Goal: Transaction & Acquisition: Purchase product/service

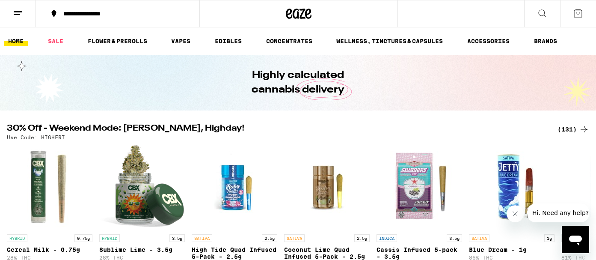
click at [419, 15] on div "**********" at bounding box center [298, 13] width 596 height 27
click at [546, 12] on icon at bounding box center [542, 13] width 10 height 10
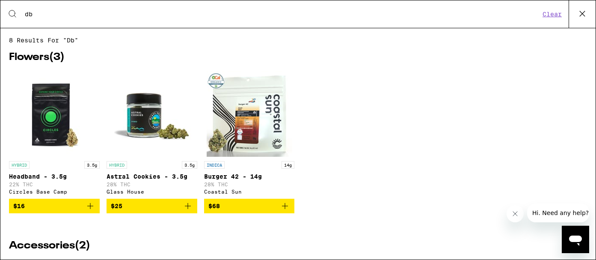
type input "d"
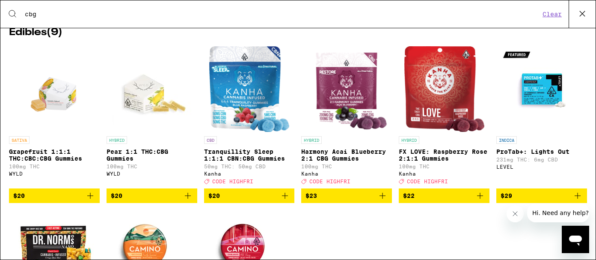
scroll to position [36, 0]
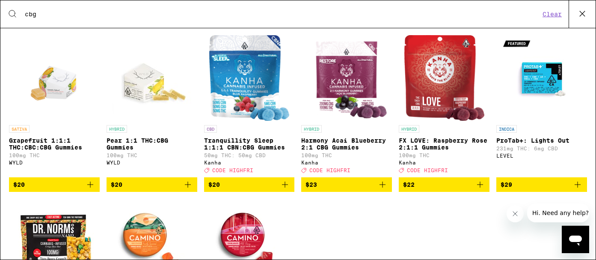
type input "cbg"
click at [90, 190] on icon "Add to bag" at bounding box center [90, 184] width 10 height 10
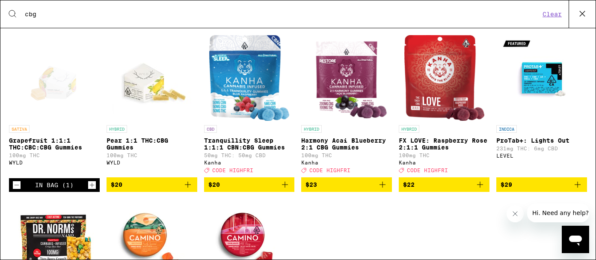
click at [156, 137] on div "HYBRID Pear 1:1 THC:CBG Gummies 100mg THC WYLD" at bounding box center [152, 149] width 91 height 48
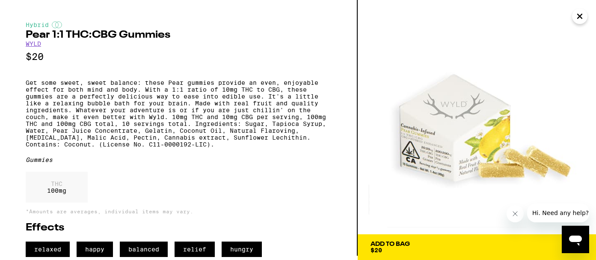
scroll to position [18, 0]
click at [386, 241] on div "Add To Bag" at bounding box center [390, 244] width 39 height 6
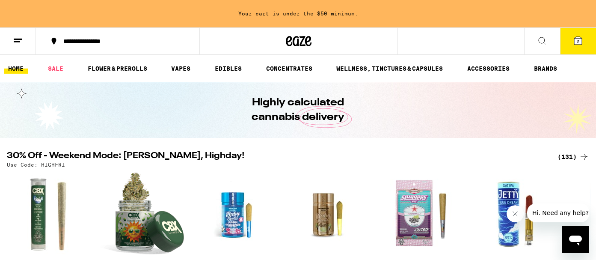
click at [452, 43] on div "**********" at bounding box center [298, 40] width 596 height 27
click at [543, 37] on icon at bounding box center [542, 41] width 10 height 10
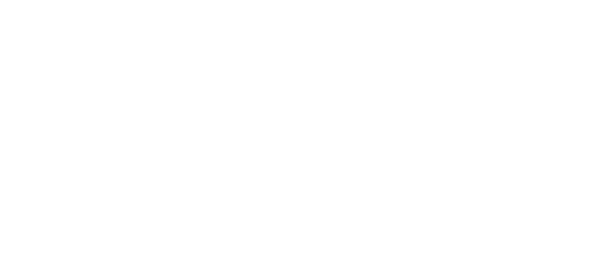
scroll to position [86, 0]
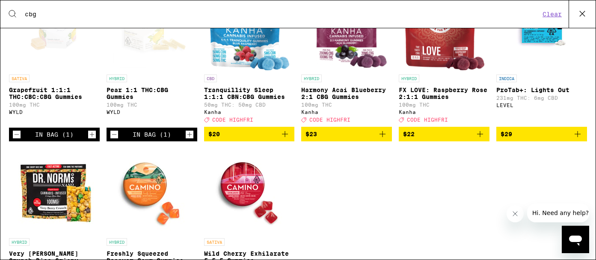
click at [256, 199] on img "Open page for Wild Cherry Exhilarate 5:5:5 Gummies from Camino" at bounding box center [250, 191] width 86 height 86
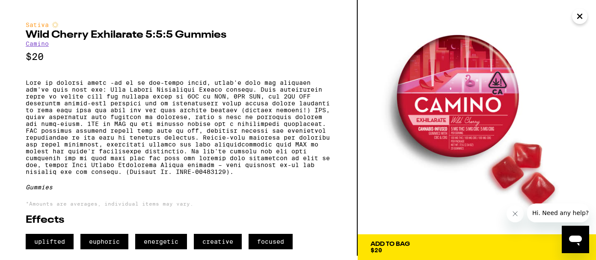
scroll to position [20, 0]
click at [398, 241] on div "Add To Bag $20" at bounding box center [390, 247] width 39 height 12
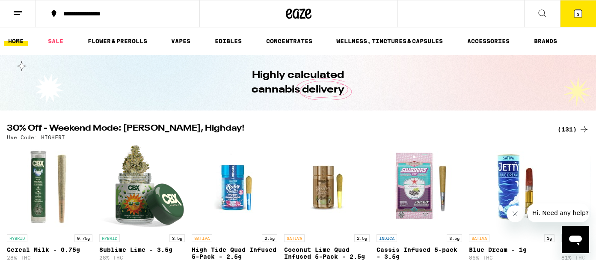
click at [459, 19] on div "**********" at bounding box center [298, 13] width 596 height 27
click at [543, 12] on icon at bounding box center [542, 13] width 10 height 10
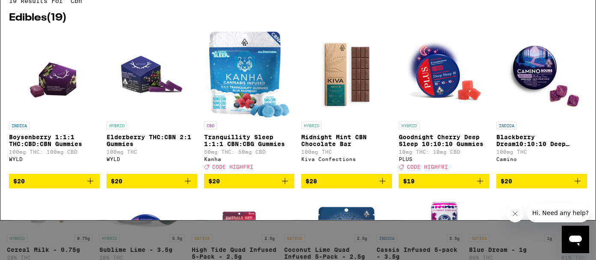
type input "cbn"
click at [92, 226] on icon "Add to bag" at bounding box center [90, 220] width 10 height 10
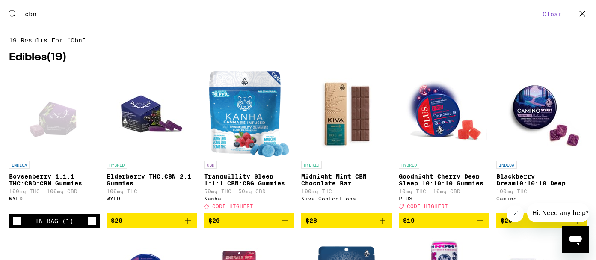
click at [440, 180] on p "Goodnight Cherry Deep Sleep 10:10:10 Gummies" at bounding box center [444, 180] width 91 height 14
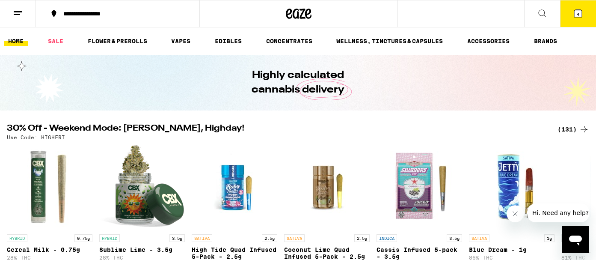
click at [540, 13] on icon at bounding box center [542, 13] width 10 height 10
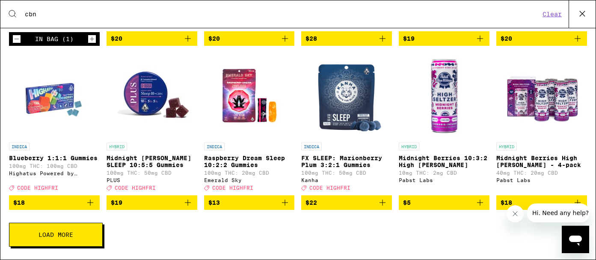
scroll to position [193, 0]
click at [50, 228] on button "Load More" at bounding box center [56, 235] width 94 height 24
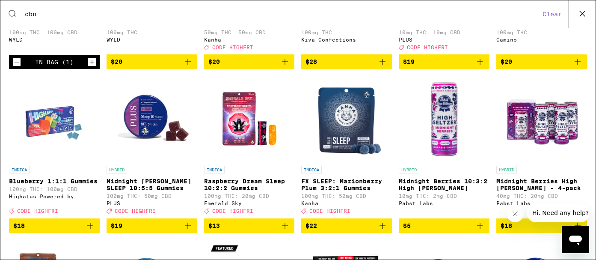
scroll to position [156, 0]
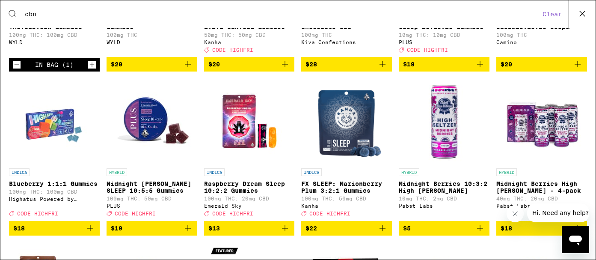
click at [43, 187] on p "Blueberry 1:1:1 Gummies" at bounding box center [54, 183] width 91 height 7
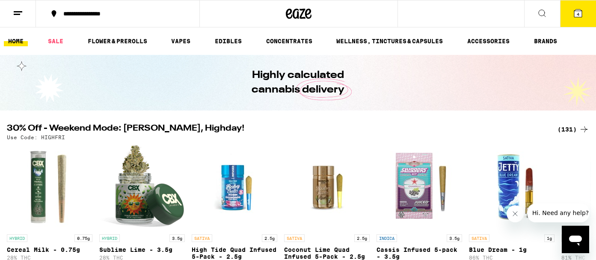
click at [579, 15] on span "4" at bounding box center [578, 14] width 3 height 5
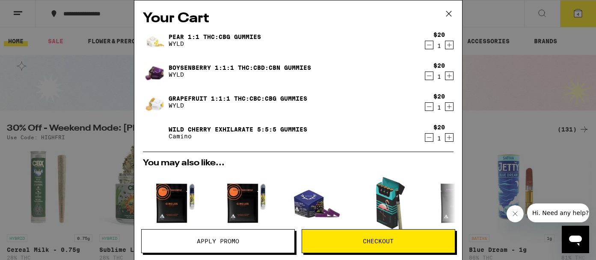
click at [289, 127] on link "Wild Cherry Exhilarate 5:5:5 Gummies" at bounding box center [238, 129] width 139 height 7
click at [152, 131] on img at bounding box center [155, 133] width 24 height 24
click at [429, 135] on icon "Decrement" at bounding box center [429, 137] width 8 height 10
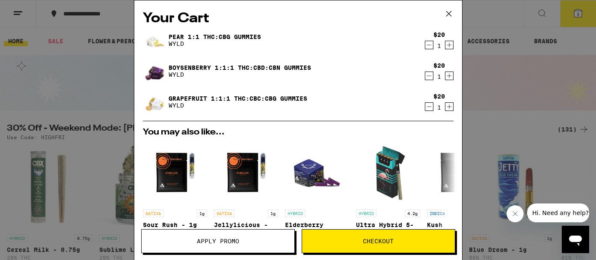
click at [449, 14] on icon at bounding box center [448, 13] width 5 height 5
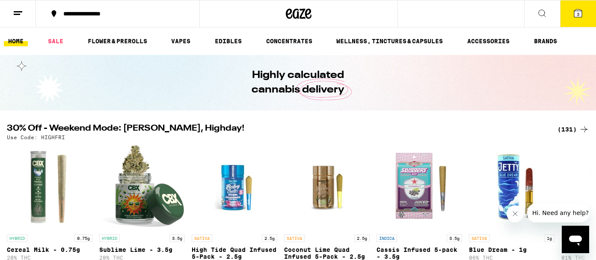
click at [542, 11] on icon at bounding box center [542, 13] width 10 height 10
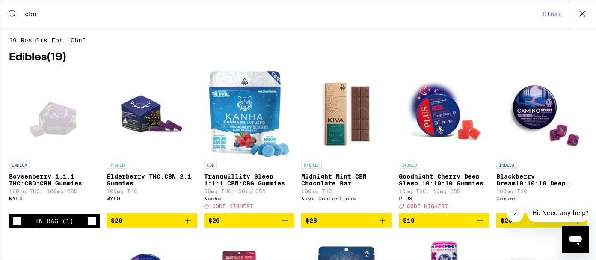
click at [553, 11] on button "Clear" at bounding box center [552, 14] width 24 height 8
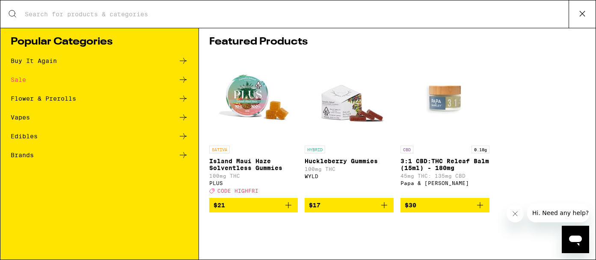
click at [333, 163] on p "Huckleberry Gummies" at bounding box center [349, 160] width 89 height 7
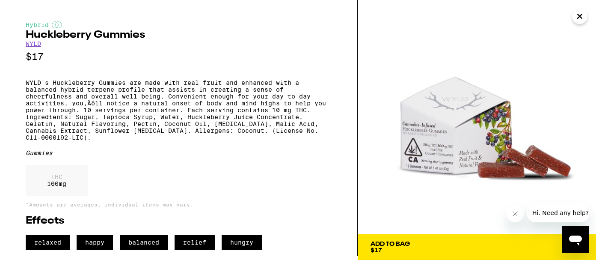
scroll to position [10, 0]
click at [579, 18] on icon "Close" at bounding box center [580, 16] width 4 height 4
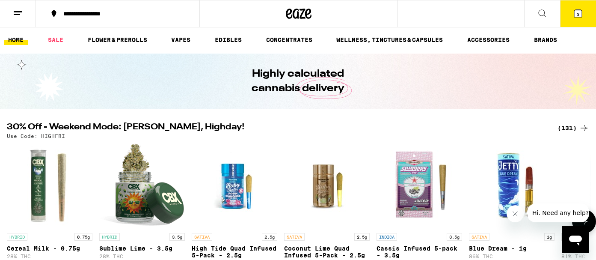
scroll to position [1, 0]
click at [16, 12] on icon at bounding box center [18, 13] width 10 height 10
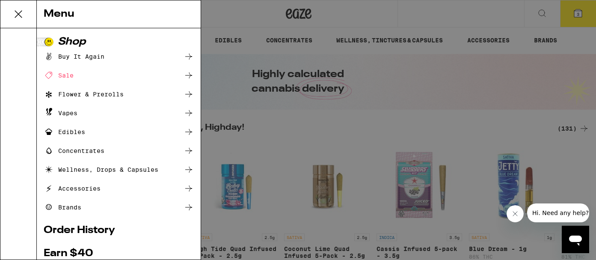
click at [71, 115] on div "Vapes" at bounding box center [61, 113] width 34 height 10
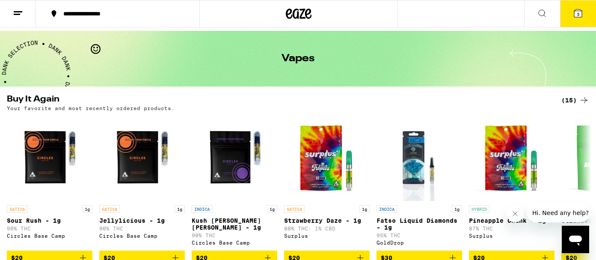
scroll to position [26, 0]
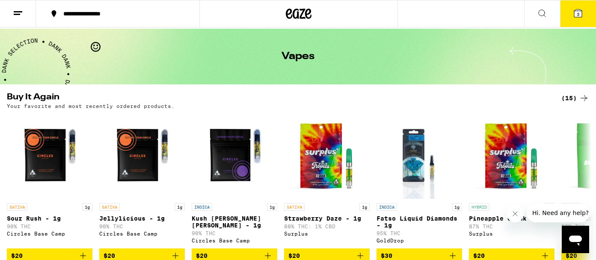
click at [575, 98] on div "(15)" at bounding box center [575, 98] width 28 height 10
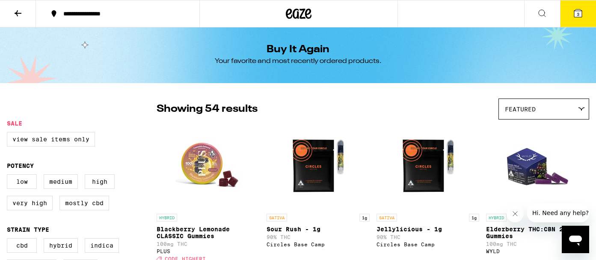
click at [18, 13] on icon at bounding box center [18, 13] width 7 height 6
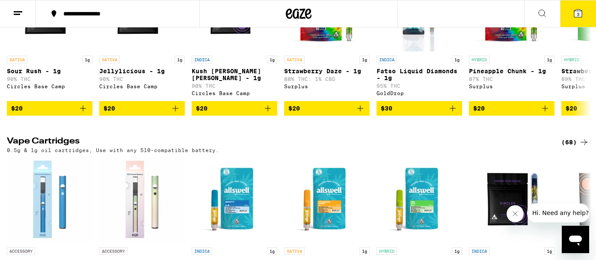
scroll to position [173, 0]
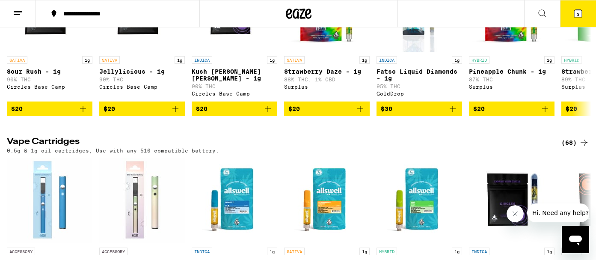
click at [570, 148] on div "(68)" at bounding box center [575, 142] width 28 height 10
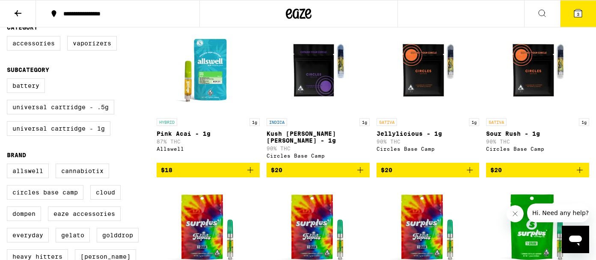
scroll to position [245, 0]
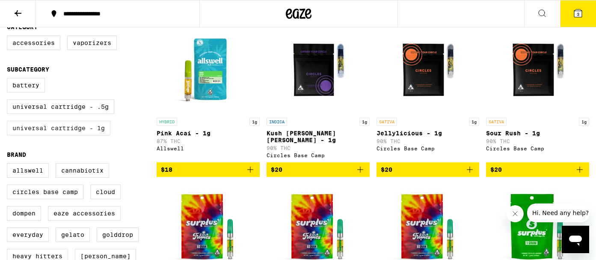
click at [70, 135] on label "Universal Cartridge - 1g" at bounding box center [59, 128] width 104 height 15
click at [9, 80] on input "Universal Cartridge - 1g" at bounding box center [9, 79] width 0 height 0
checkbox input "true"
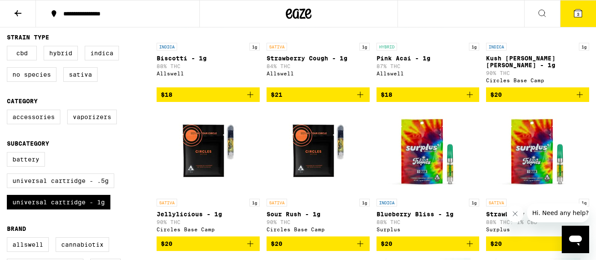
scroll to position [121, 0]
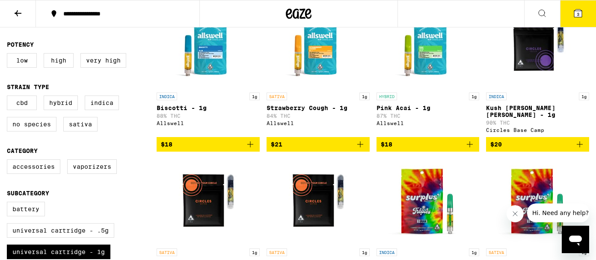
click at [581, 142] on icon "Add to bag" at bounding box center [580, 144] width 10 height 10
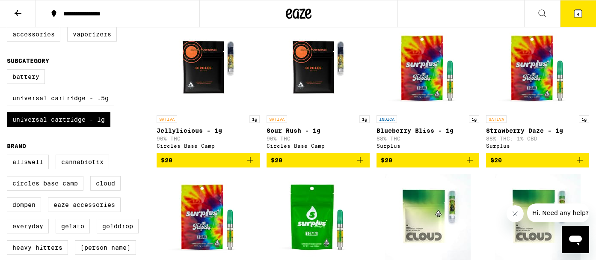
scroll to position [290, 0]
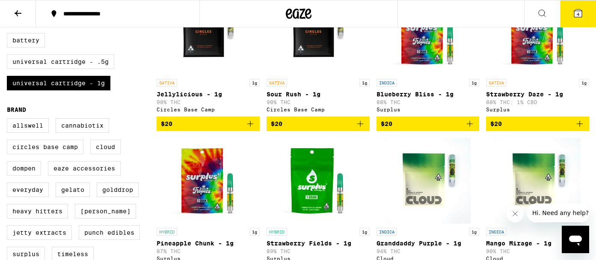
click at [250, 129] on icon "Add to bag" at bounding box center [250, 124] width 10 height 10
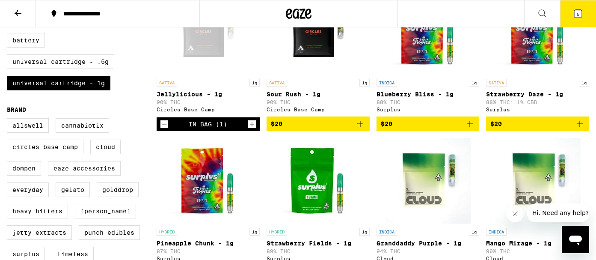
click at [579, 16] on span "5" at bounding box center [578, 14] width 3 height 5
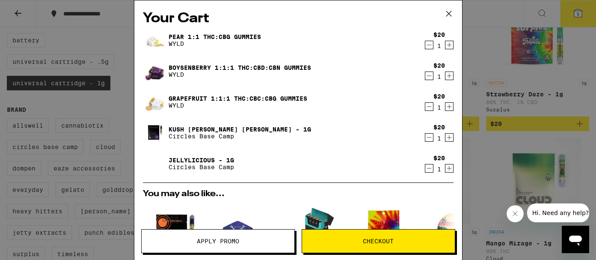
click at [446, 14] on icon at bounding box center [448, 13] width 13 height 13
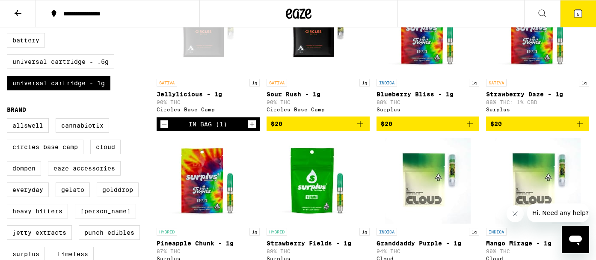
click at [543, 11] on icon at bounding box center [542, 13] width 10 height 10
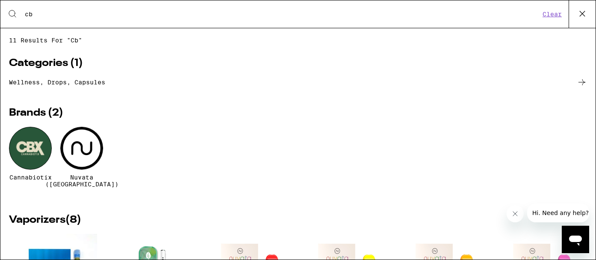
type input "c"
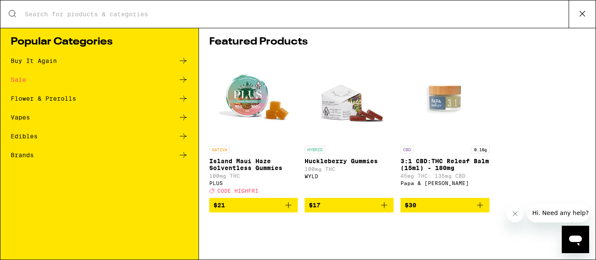
click at [312, 178] on div "WYLD" at bounding box center [349, 176] width 89 height 6
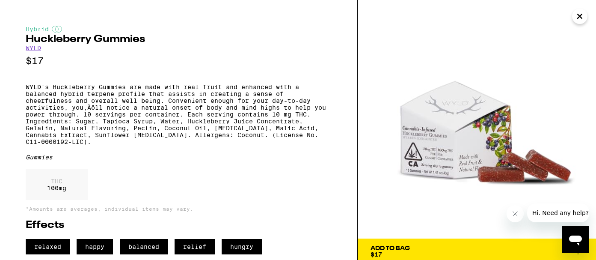
click at [33, 49] on link "WYLD" at bounding box center [33, 48] width 15 height 7
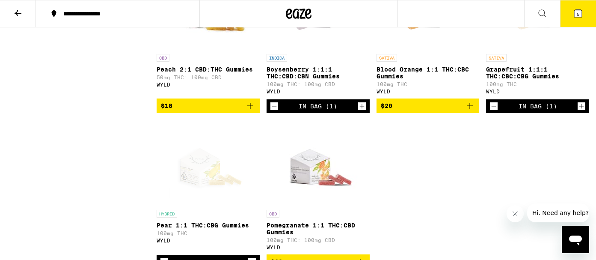
scroll to position [609, 0]
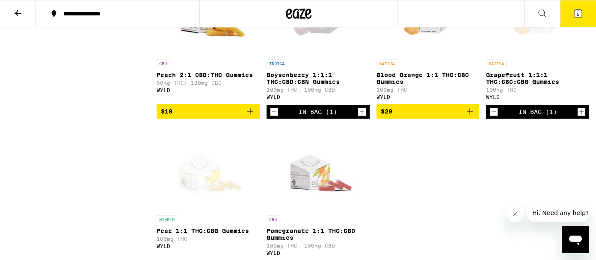
click at [473, 116] on icon "Add to bag" at bounding box center [470, 111] width 10 height 10
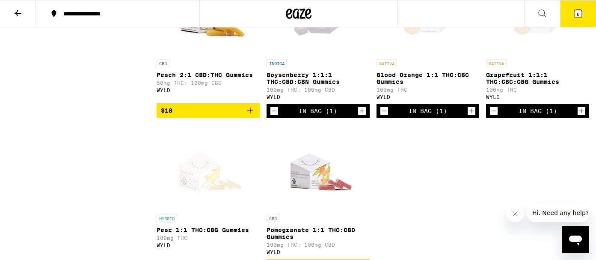
click at [581, 17] on icon at bounding box center [578, 13] width 8 height 8
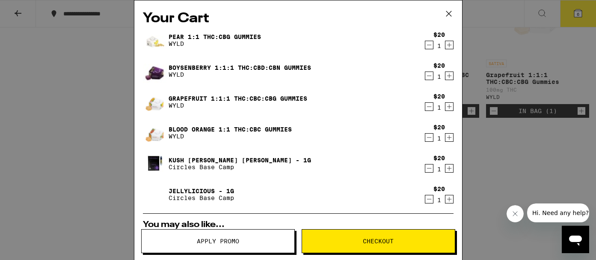
click at [411, 231] on button "Checkout" at bounding box center [379, 241] width 154 height 24
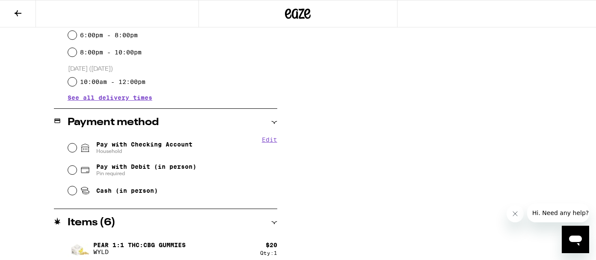
scroll to position [288, 0]
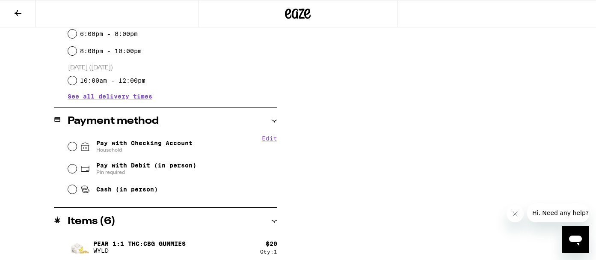
click at [71, 146] on input "Pay with Checking Account Household" at bounding box center [72, 146] width 9 height 9
radio input "true"
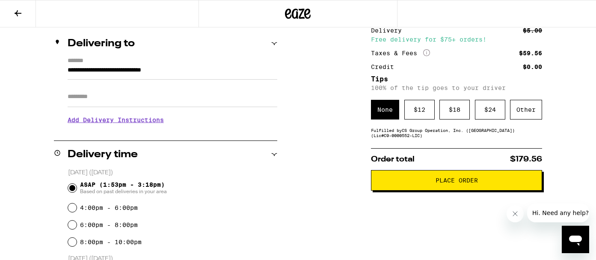
scroll to position [98, 0]
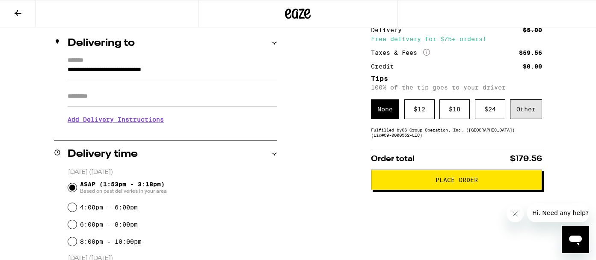
click at [529, 111] on div "Other" at bounding box center [526, 109] width 32 height 20
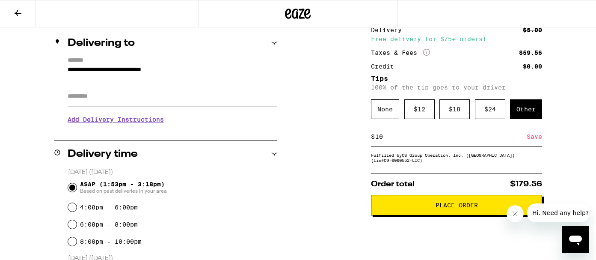
type input "10"
click at [441, 208] on span "Place Order" at bounding box center [457, 205] width 42 height 6
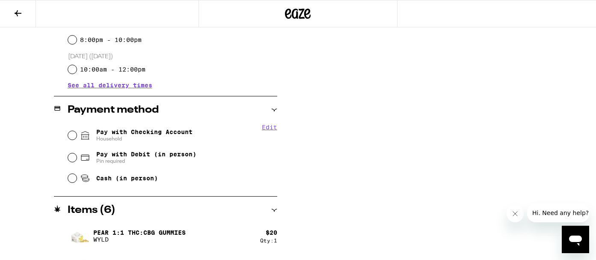
scroll to position [325, 0]
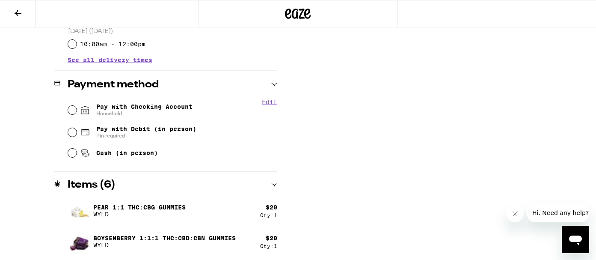
click at [73, 111] on input "Pay with Checking Account Household" at bounding box center [72, 110] width 9 height 9
radio input "true"
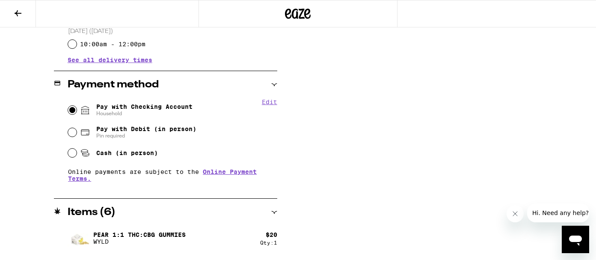
click at [70, 132] on input "Pay with Debit (in person) Pin required" at bounding box center [72, 132] width 9 height 9
radio input "true"
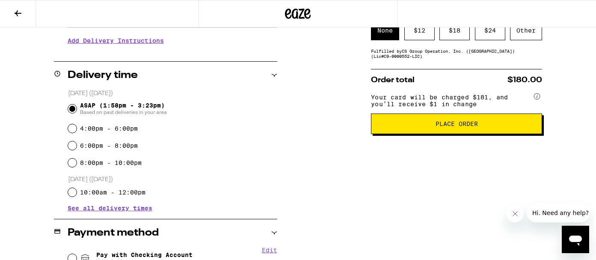
scroll to position [153, 0]
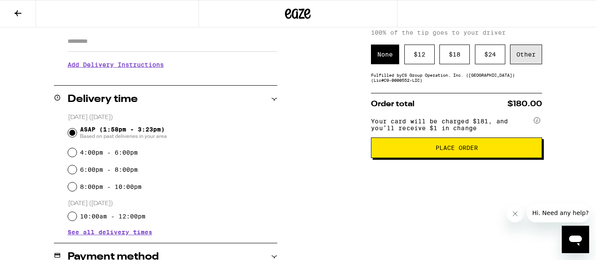
click at [527, 63] on div "Other" at bounding box center [526, 55] width 32 height 20
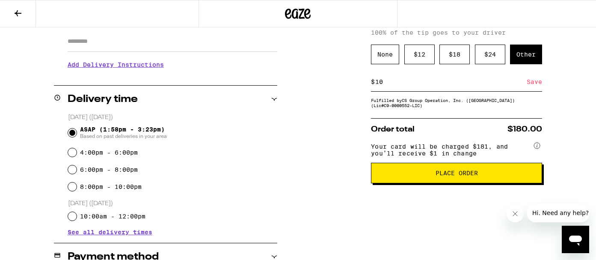
type input "10"
click at [464, 176] on span "Place Order" at bounding box center [457, 173] width 42 height 6
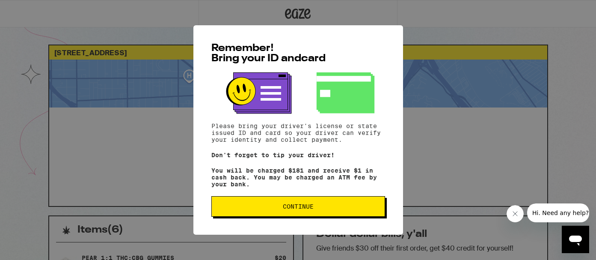
click at [330, 209] on span "Continue" at bounding box center [298, 206] width 159 height 6
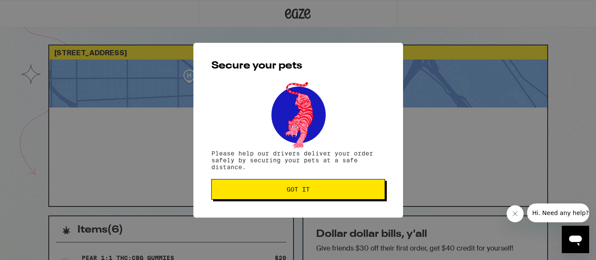
click at [316, 193] on button "Got it" at bounding box center [298, 189] width 174 height 21
